Goal: Information Seeking & Learning: Learn about a topic

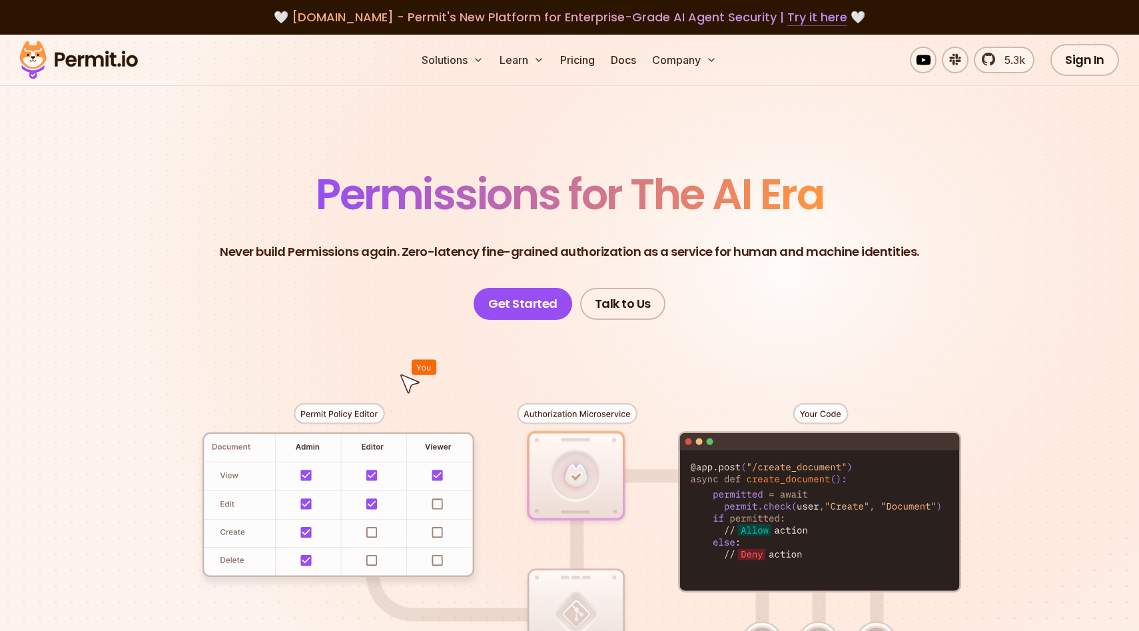
click at [807, 20] on link "Try it here" at bounding box center [818, 17] width 60 height 17
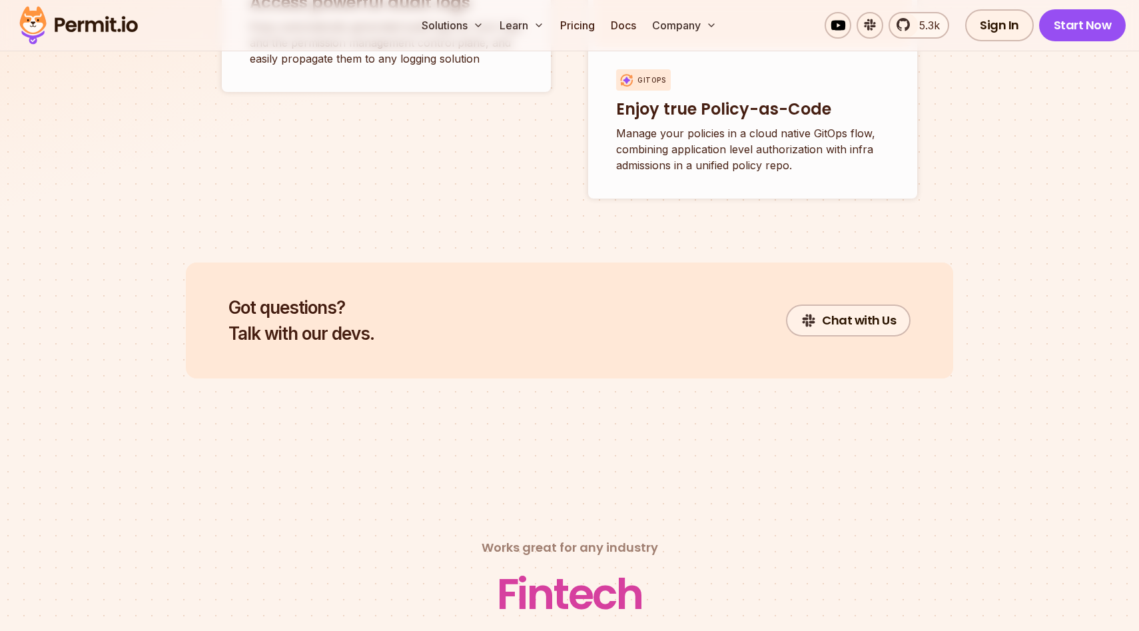
scroll to position [5346, 0]
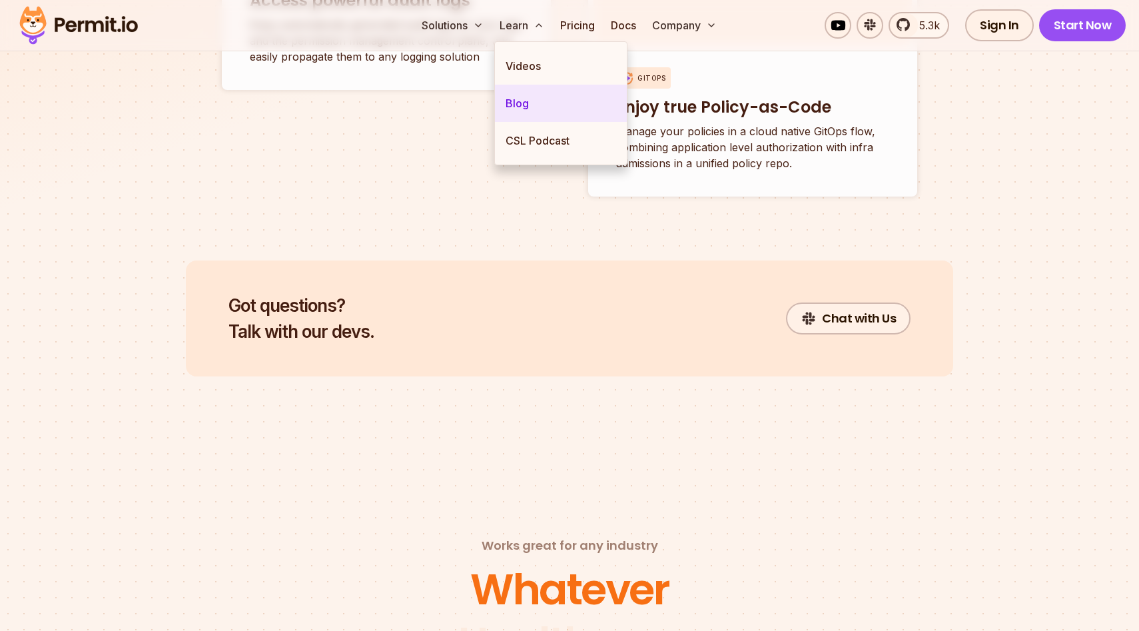
click at [518, 110] on link "Blog" at bounding box center [561, 103] width 132 height 37
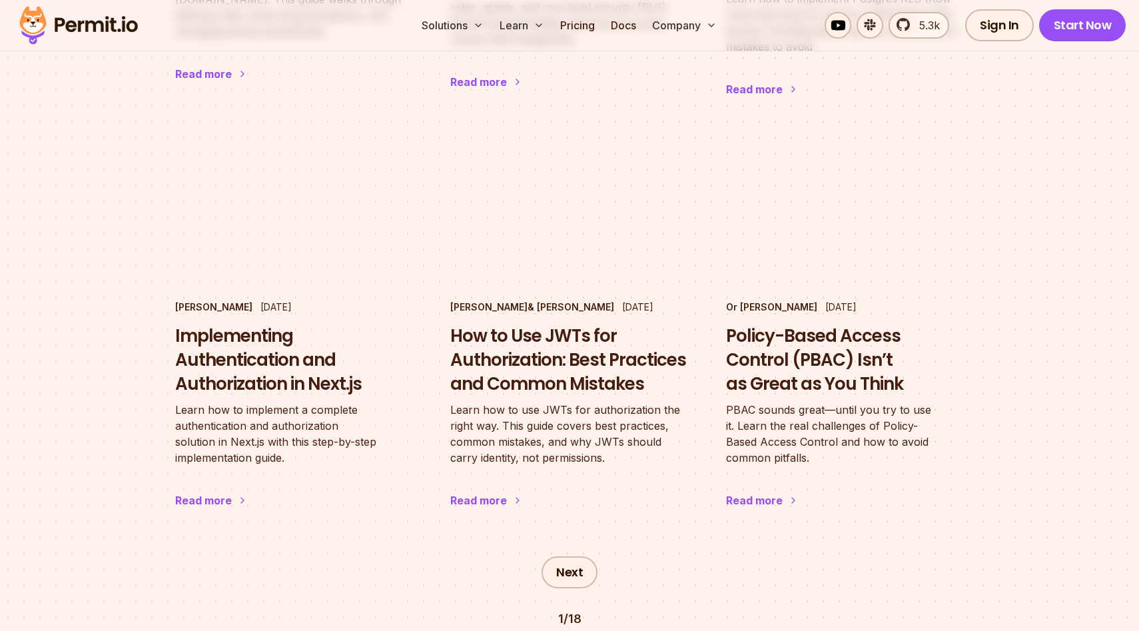
scroll to position [2143, 0]
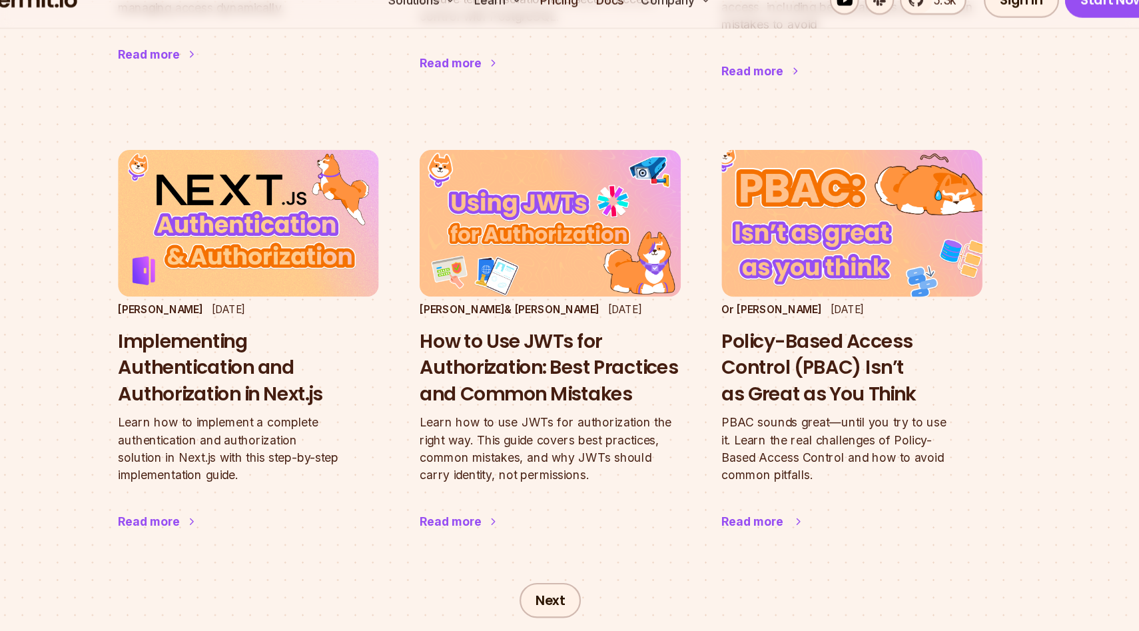
click at [772, 325] on h3 "Policy-Based Access Control (PBAC) Isn’t as Great as You Think" at bounding box center [845, 360] width 238 height 71
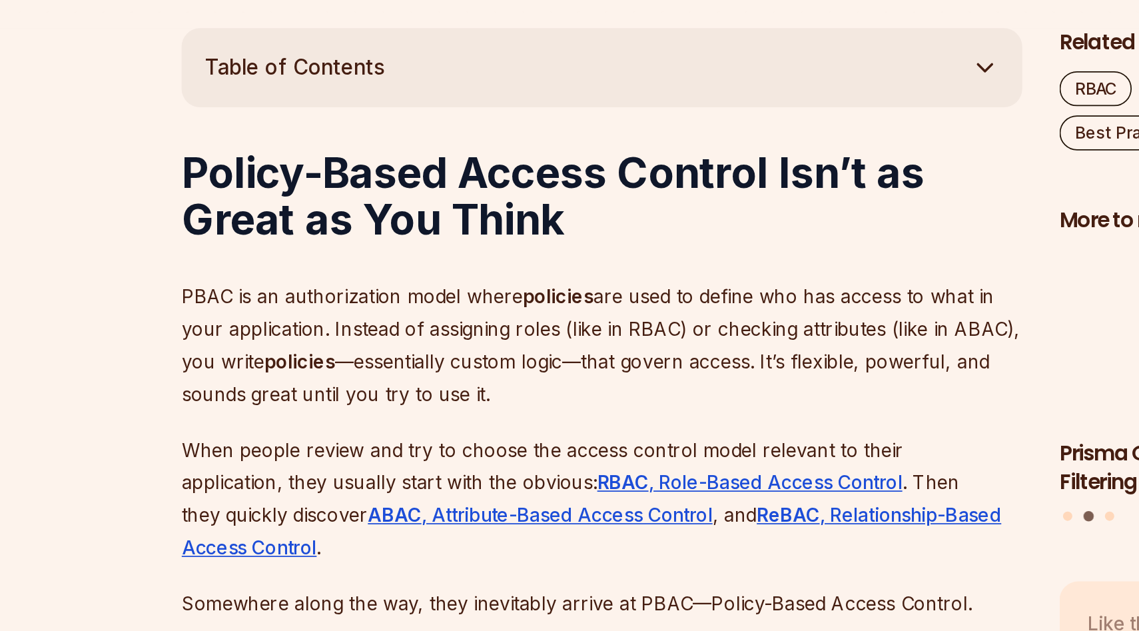
scroll to position [503, 0]
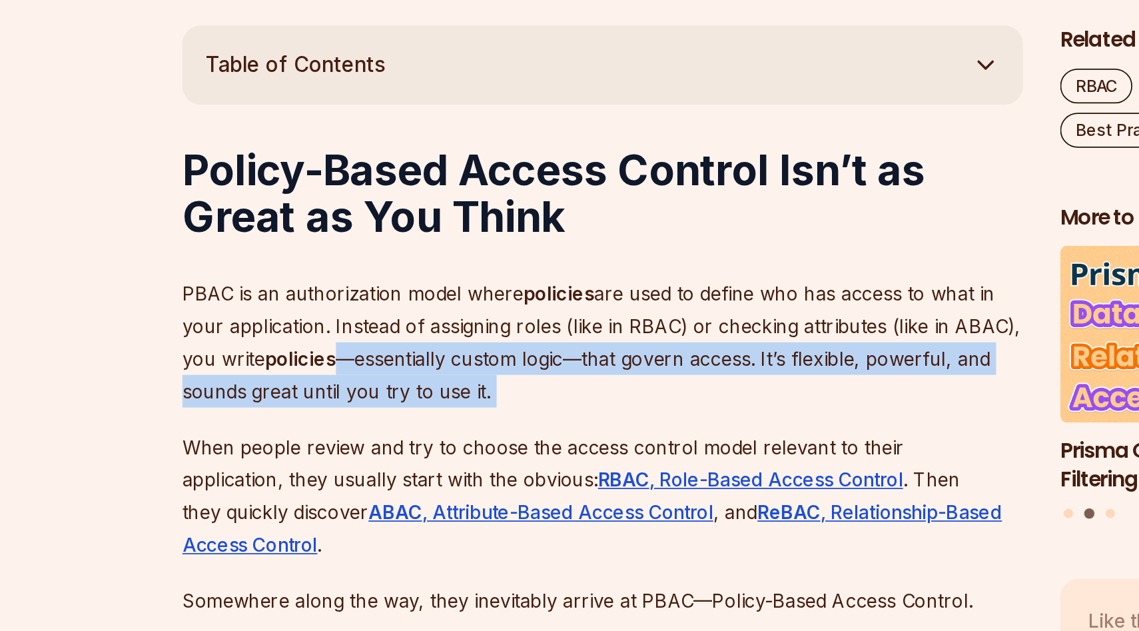
drag, startPoint x: 318, startPoint y: 480, endPoint x: 428, endPoint y: 503, distance: 112.9
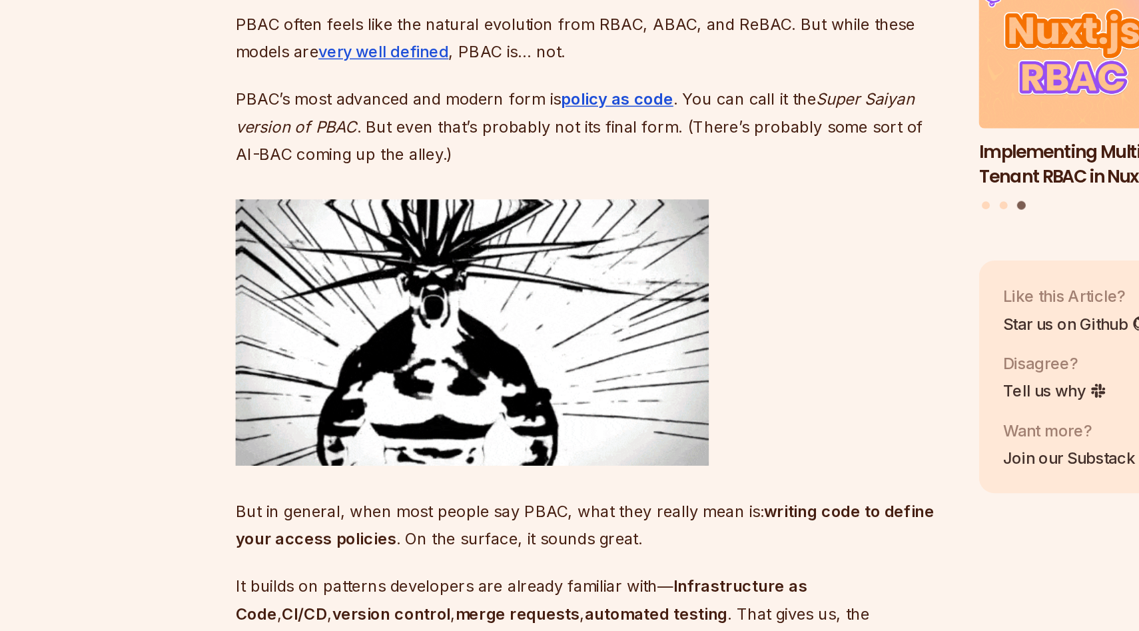
scroll to position [1361, 0]
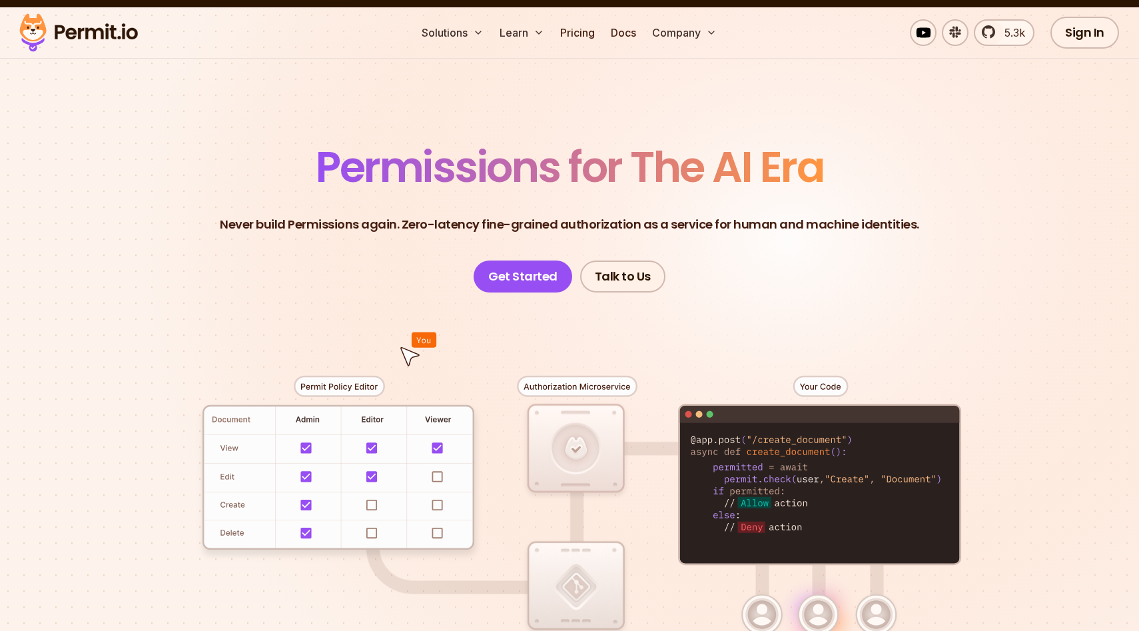
scroll to position [16, 0]
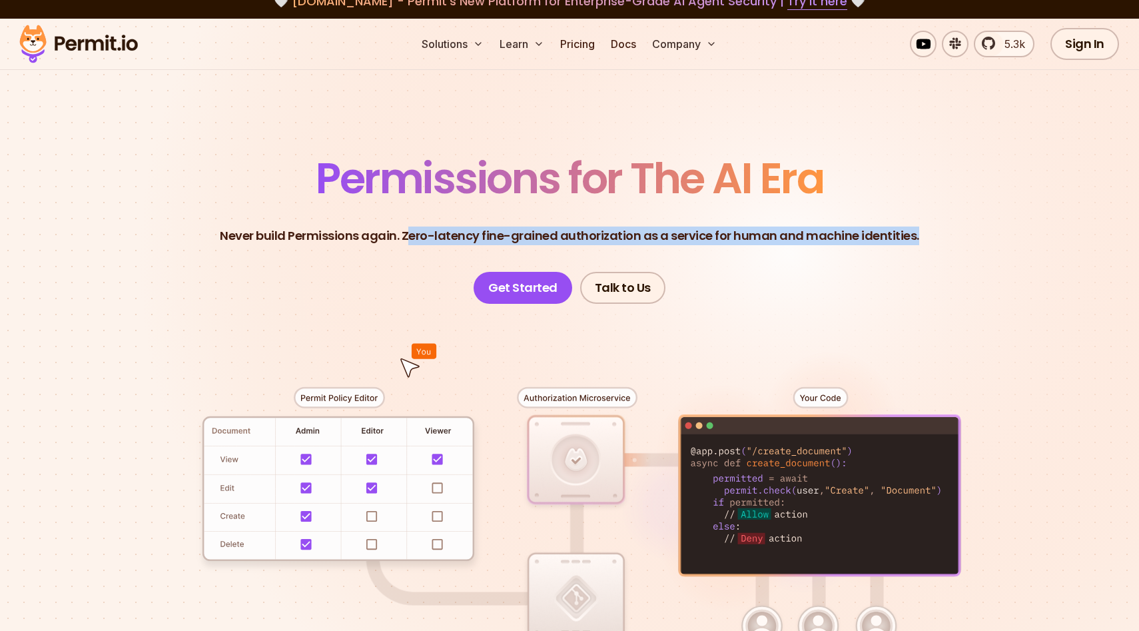
drag, startPoint x: 411, startPoint y: 239, endPoint x: 887, endPoint y: 265, distance: 476.5
click at [889, 265] on header "Permissions for The AI Era Never build Permissions again. Zero-latency fine-gra…" at bounding box center [569, 230] width 933 height 147
click at [887, 265] on header "Permissions for The AI Era Never build Permissions again. Zero-latency fine-gra…" at bounding box center [569, 230] width 933 height 147
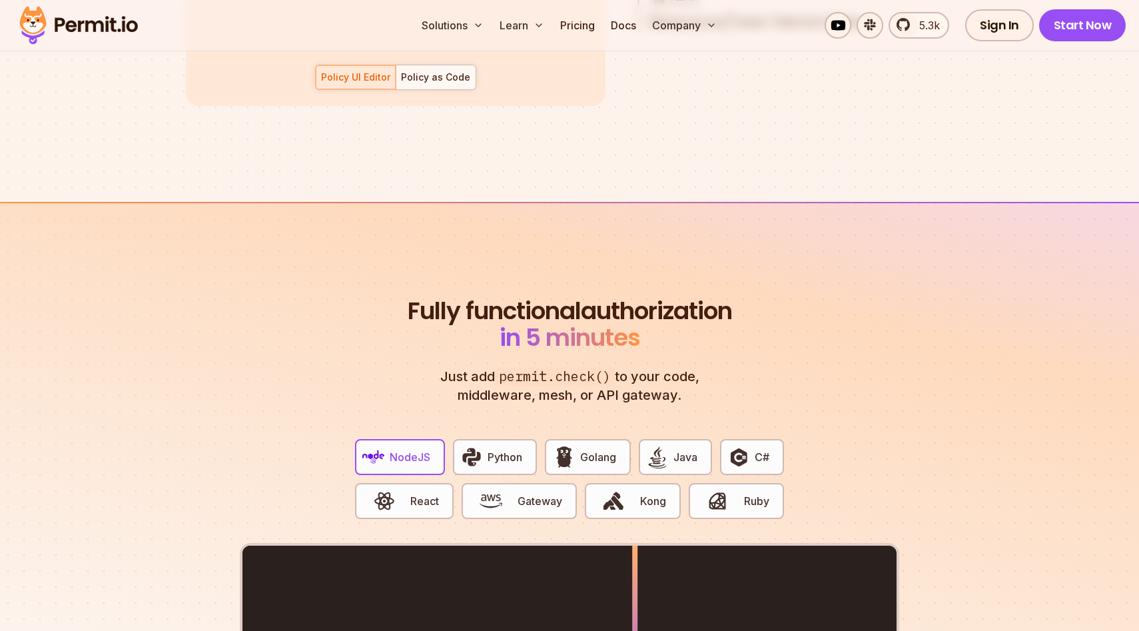
scroll to position [2268, 0]
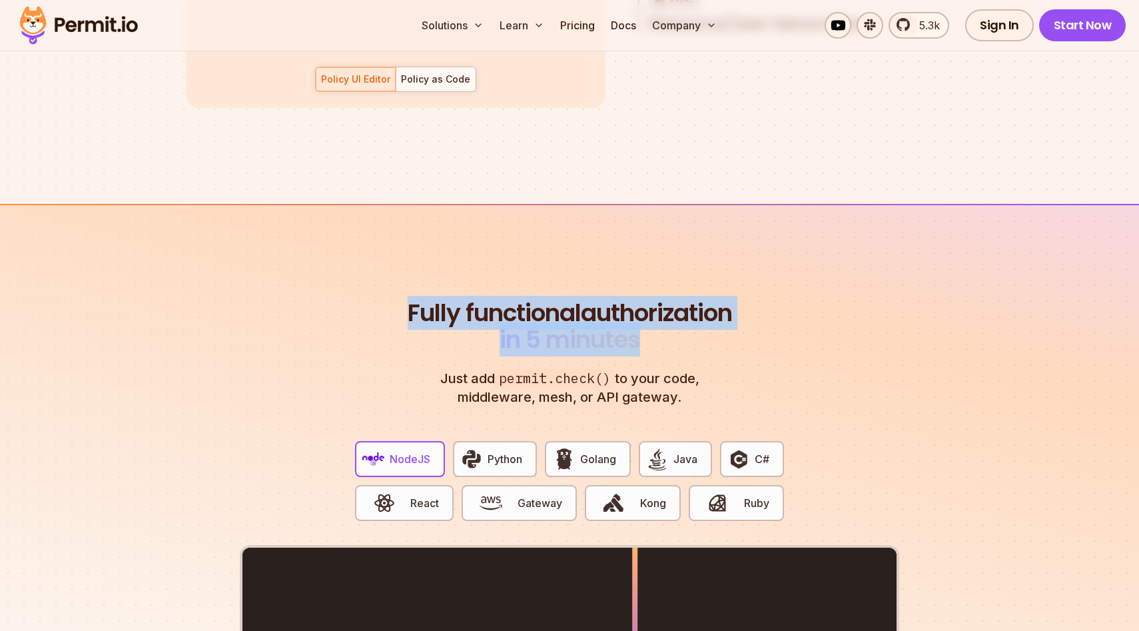
drag, startPoint x: 467, startPoint y: 272, endPoint x: 839, endPoint y: 358, distance: 381.6
click at [834, 352] on section "Fully functional authorization in 5 minutes Just add permit.check() to your cod…" at bounding box center [569, 620] width 1139 height 832
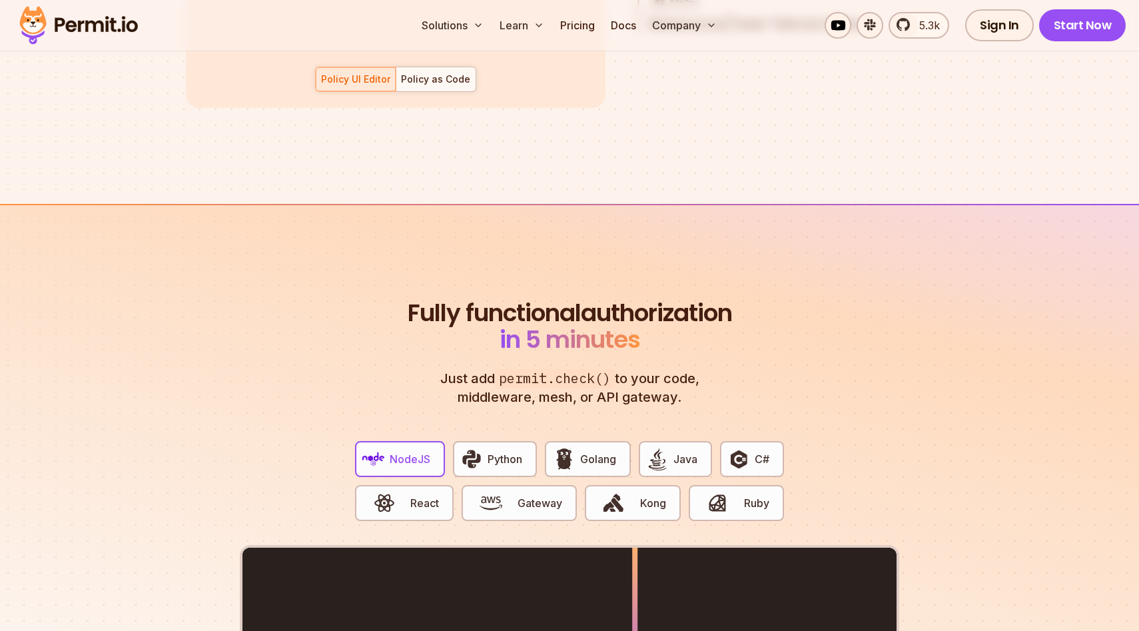
click at [839, 356] on div "Fully functional authorization in 5 minutes Just add permit.check() to your cod…" at bounding box center [570, 636] width 660 height 672
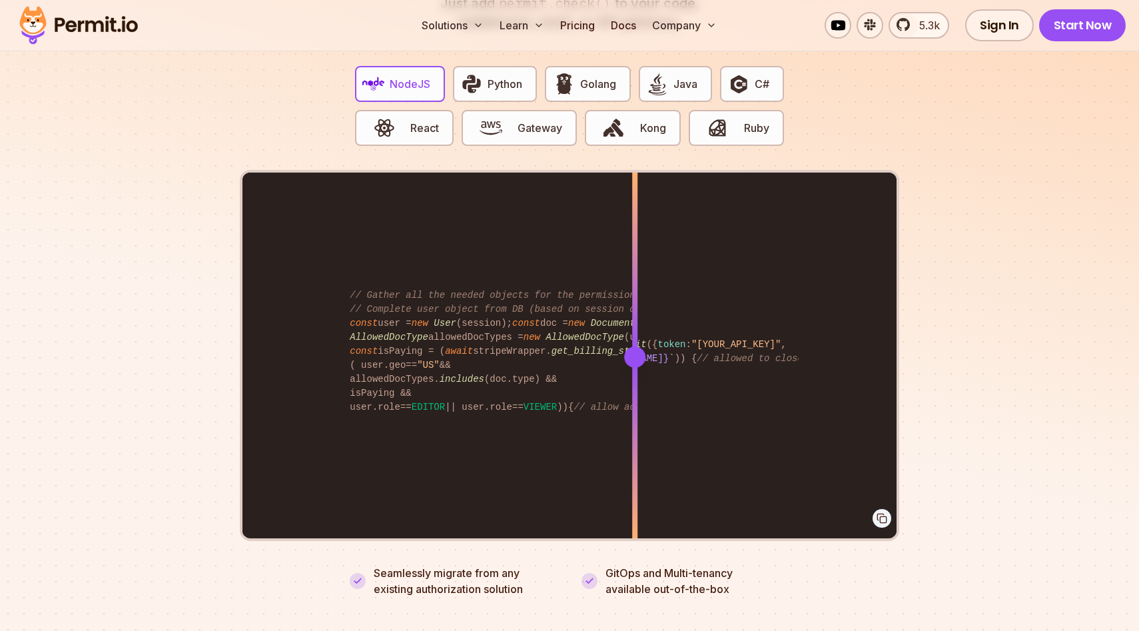
scroll to position [2613, 0]
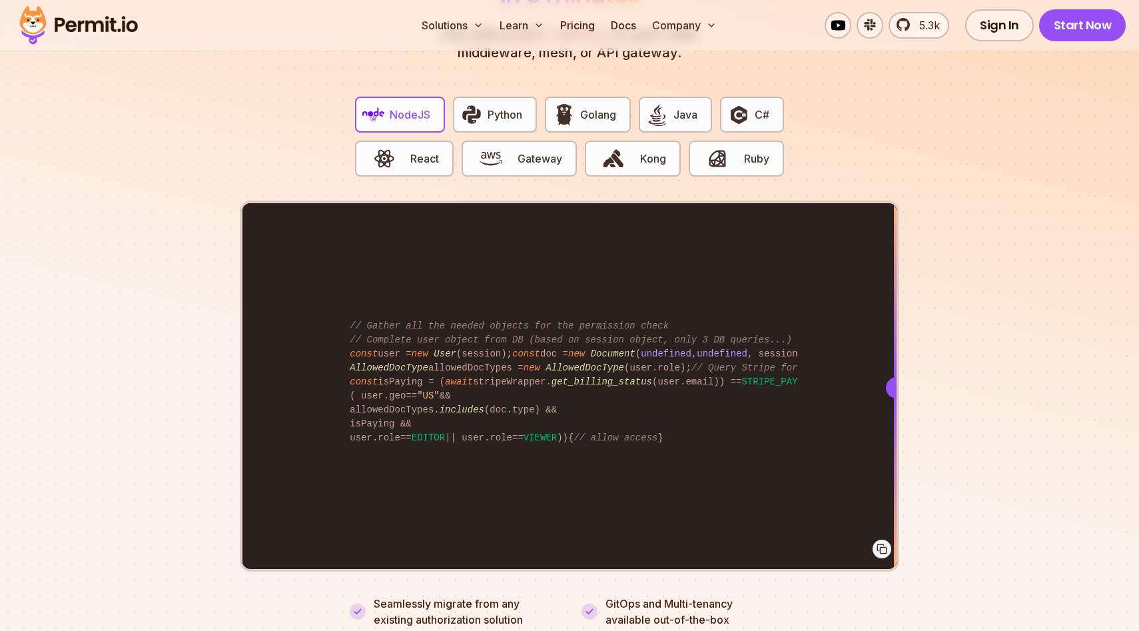
drag, startPoint x: 647, startPoint y: 366, endPoint x: 1117, endPoint y: 472, distance: 482.2
click at [1117, 472] on section "Fully functional authorization in 5 minutes Just add permit.check() to your cod…" at bounding box center [569, 275] width 1139 height 832
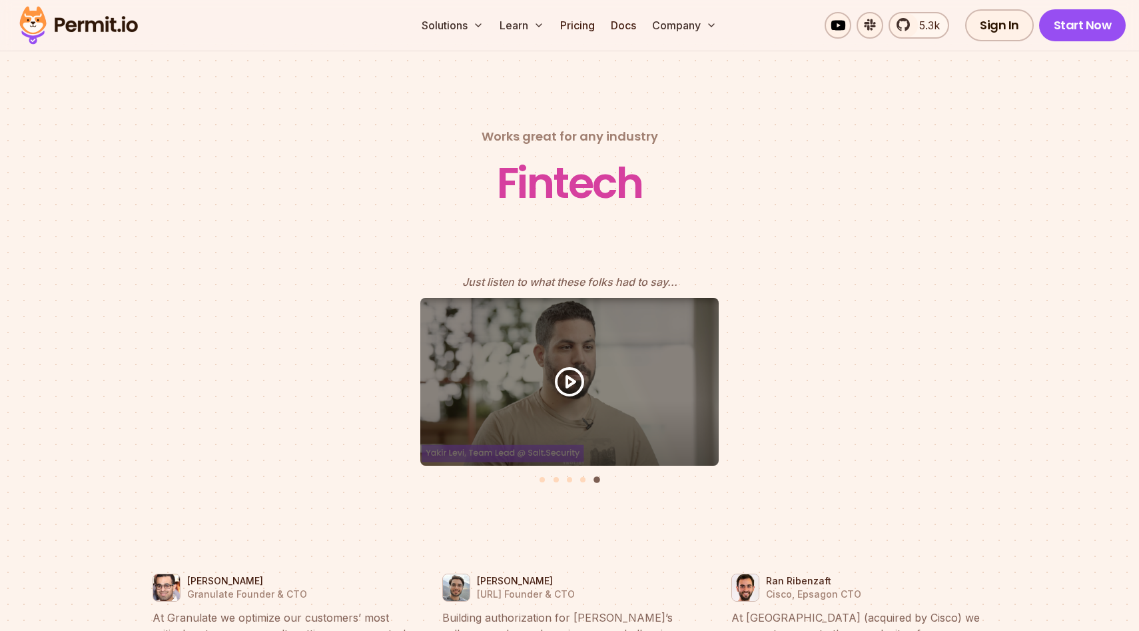
scroll to position [5759, 0]
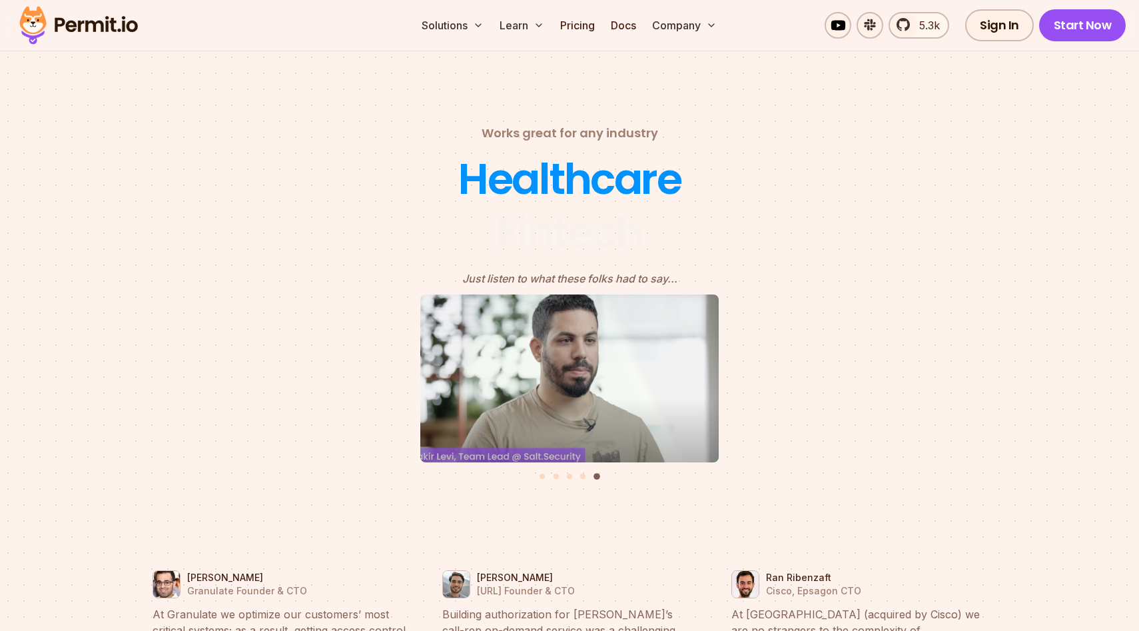
click at [561, 358] on icon "5 of 5" at bounding box center [570, 378] width 40 height 40
